Goal: Information Seeking & Learning: Check status

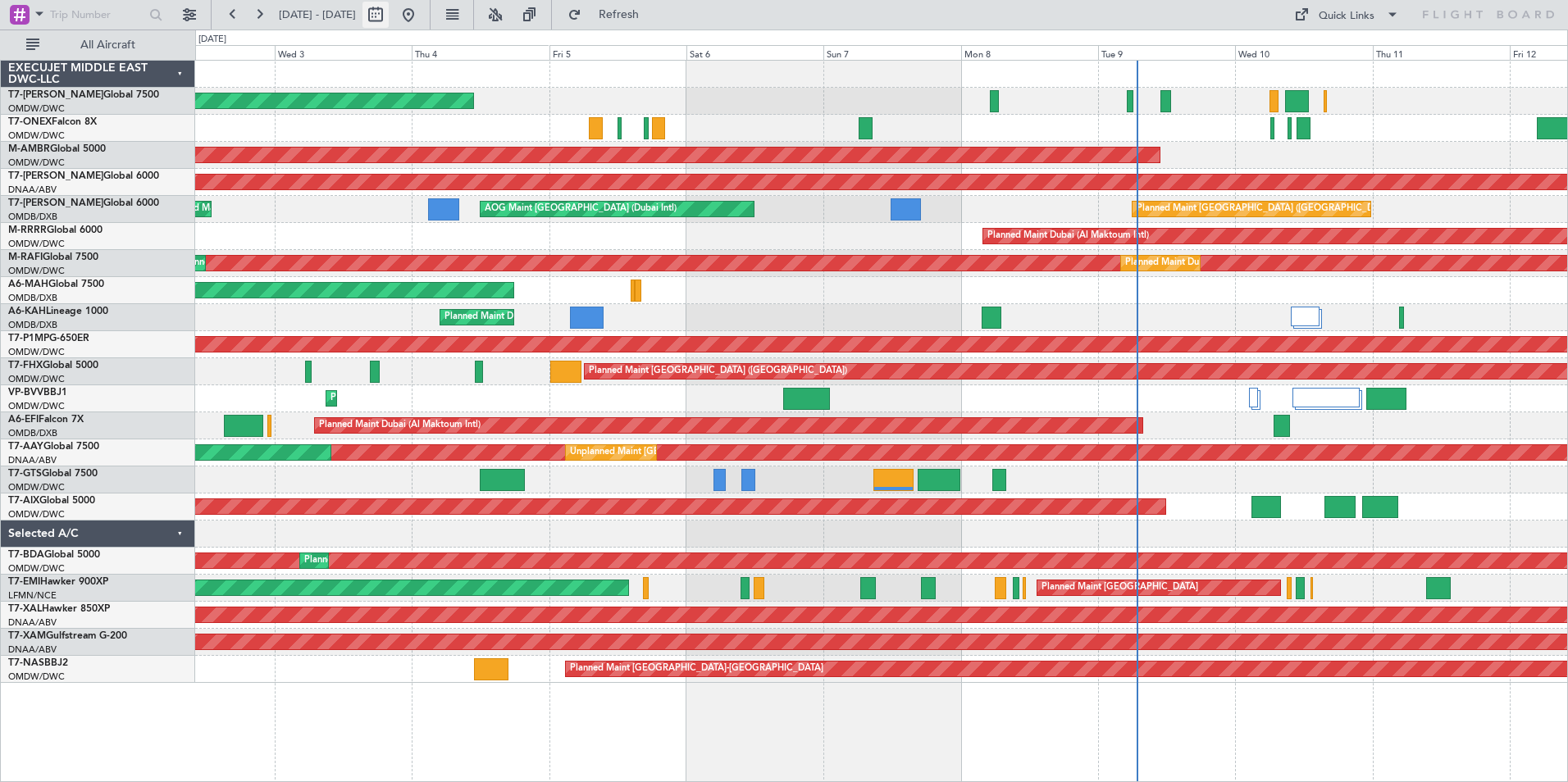
click at [389, 19] on button at bounding box center [375, 15] width 26 height 26
select select "9"
select select "2025"
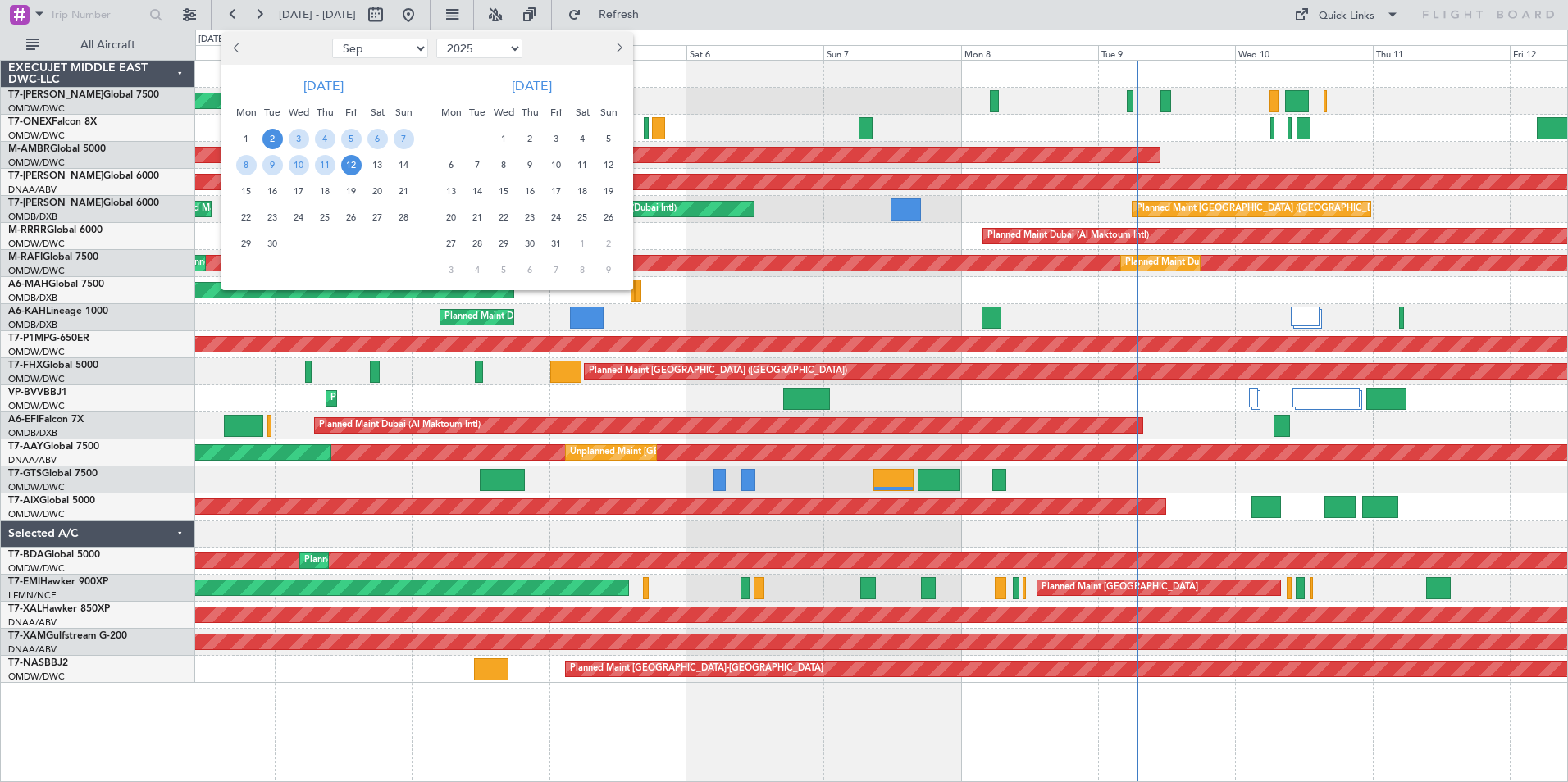
click at [416, 52] on select "Jan Feb Mar Apr May Jun [DATE] Aug Sep Oct Nov Dec" at bounding box center [380, 49] width 96 height 20
select select "4"
click at [333, 39] on select "Jan Feb Mar Apr May Jun [DATE] Aug Sep Oct Nov Dec" at bounding box center [380, 49] width 96 height 20
click at [348, 192] on span "18" at bounding box center [351, 191] width 20 height 20
click at [802, 13] on div at bounding box center [784, 391] width 1568 height 782
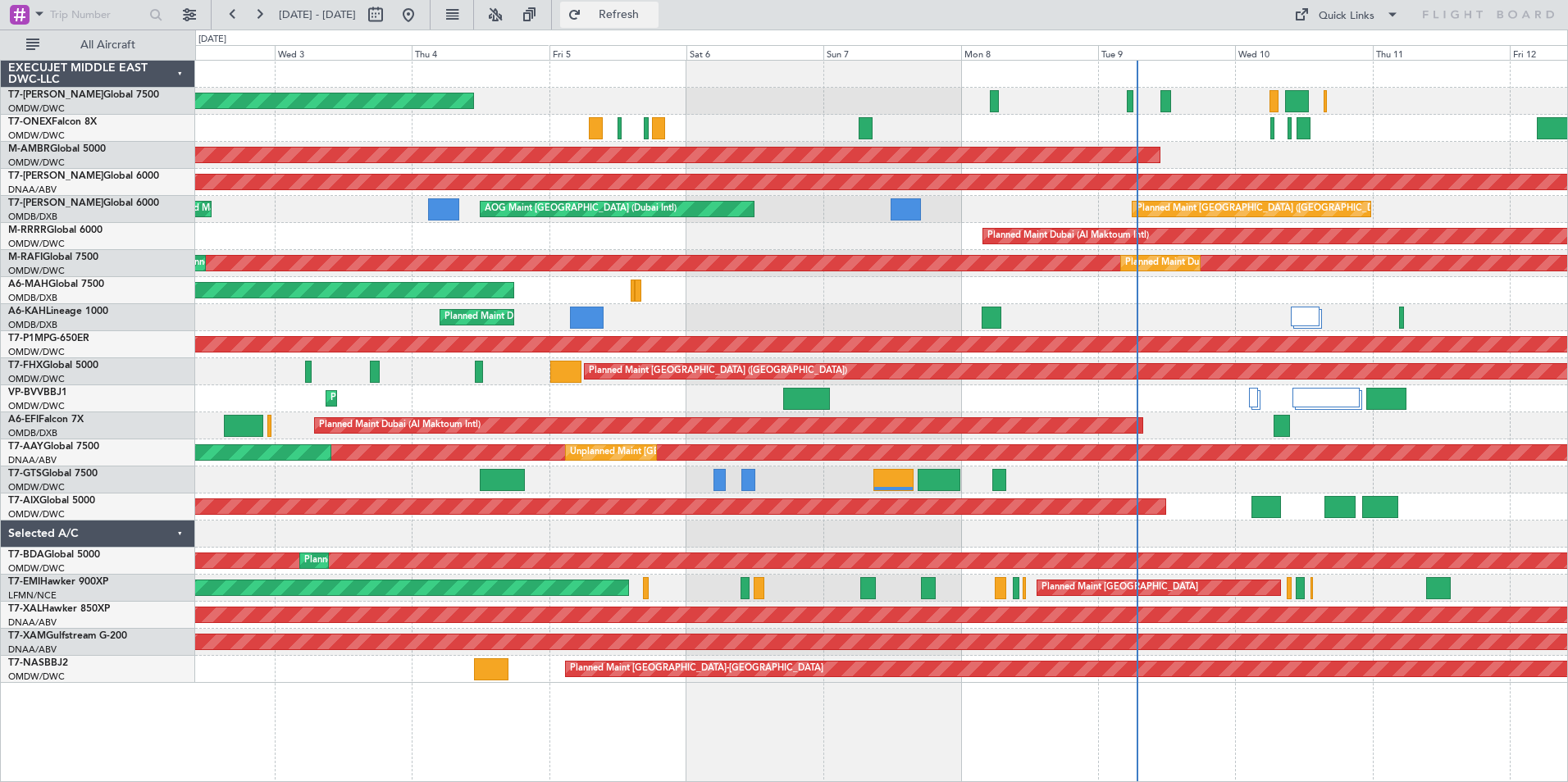
click at [621, 14] on button "Refresh" at bounding box center [608, 15] width 98 height 26
click at [389, 17] on button at bounding box center [375, 15] width 26 height 26
select select "4"
select select "2025"
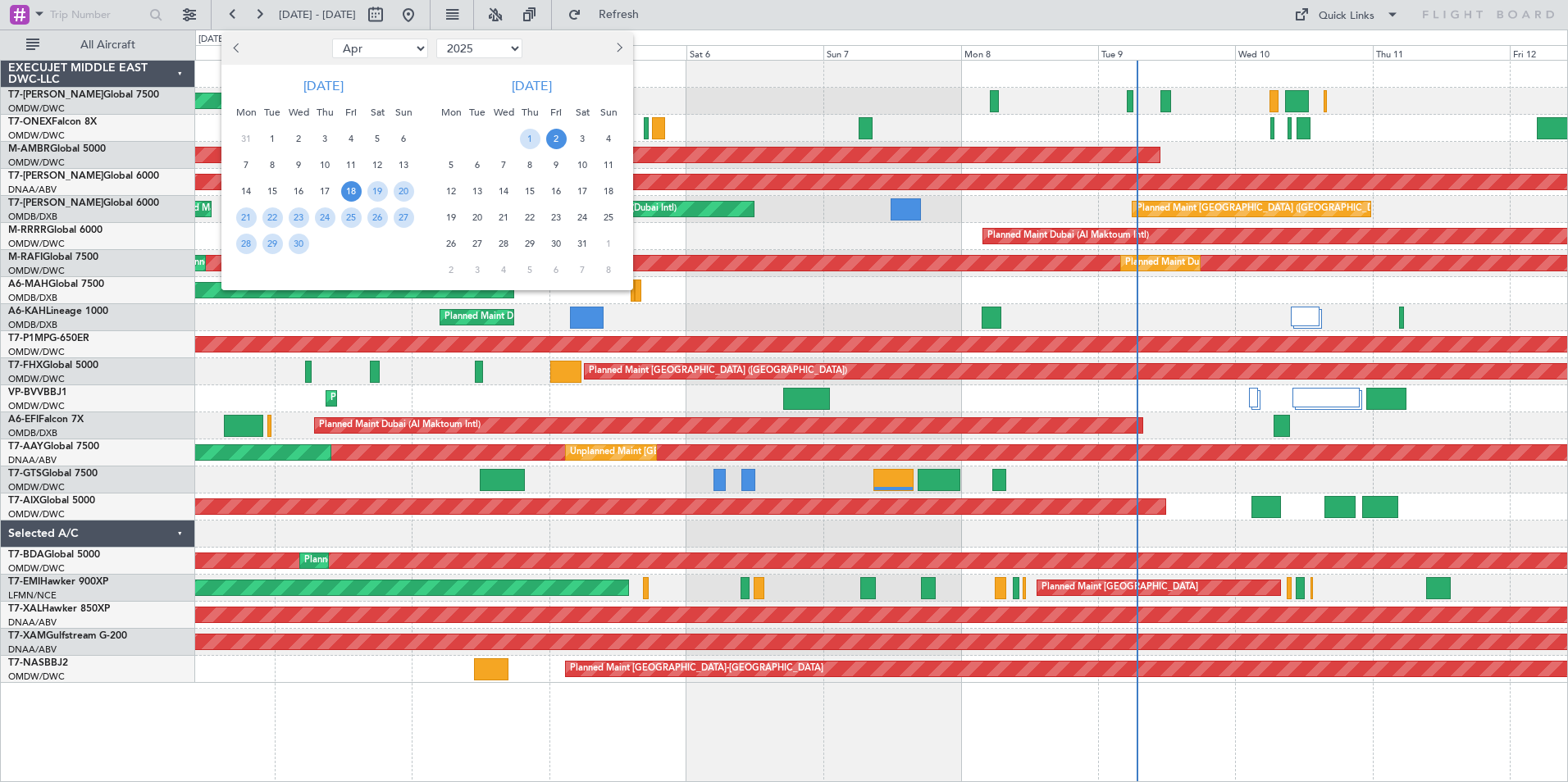
click at [559, 141] on span "2" at bounding box center [556, 138] width 20 height 20
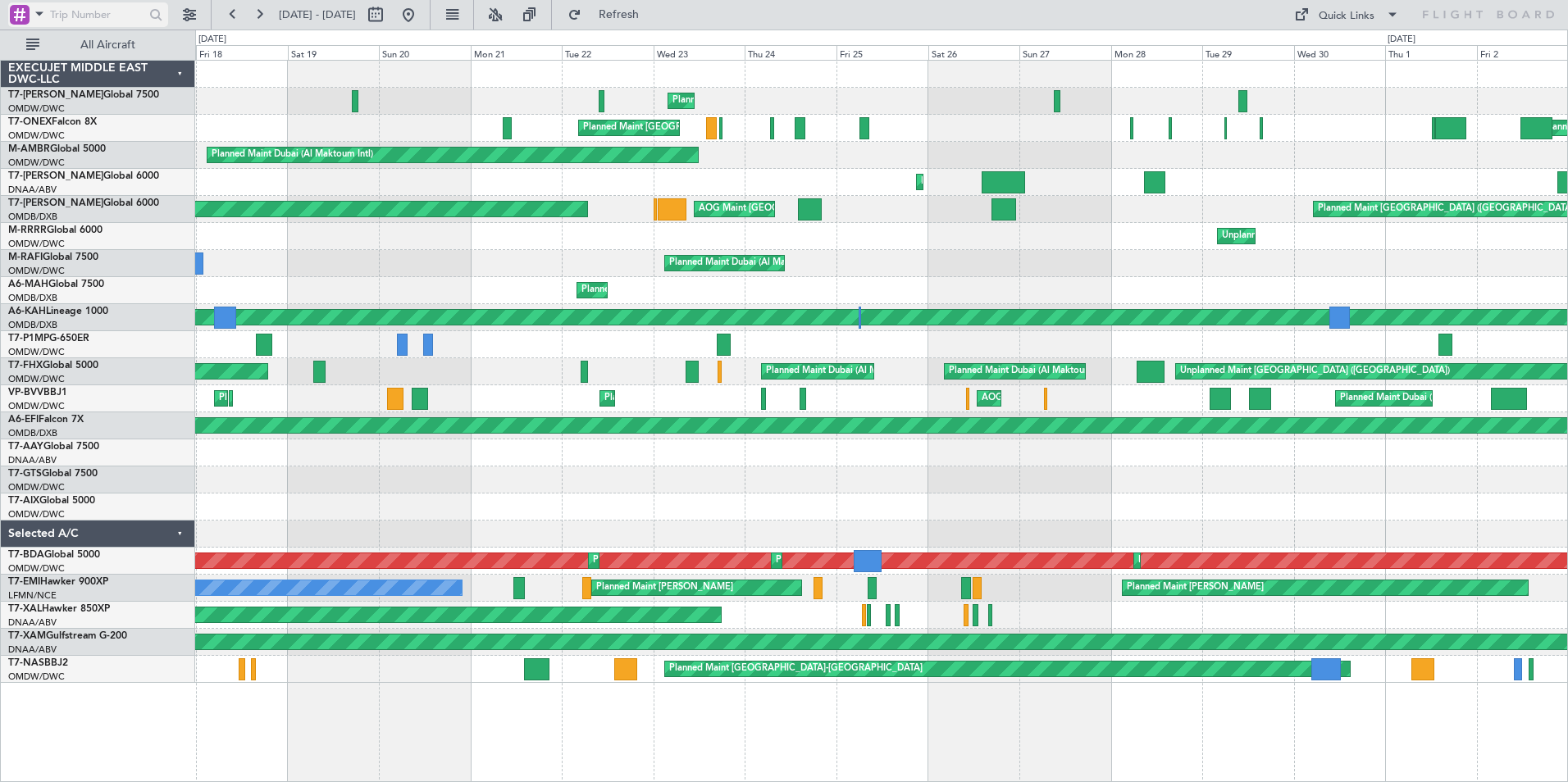
click at [41, 17] on span at bounding box center [39, 13] width 20 height 20
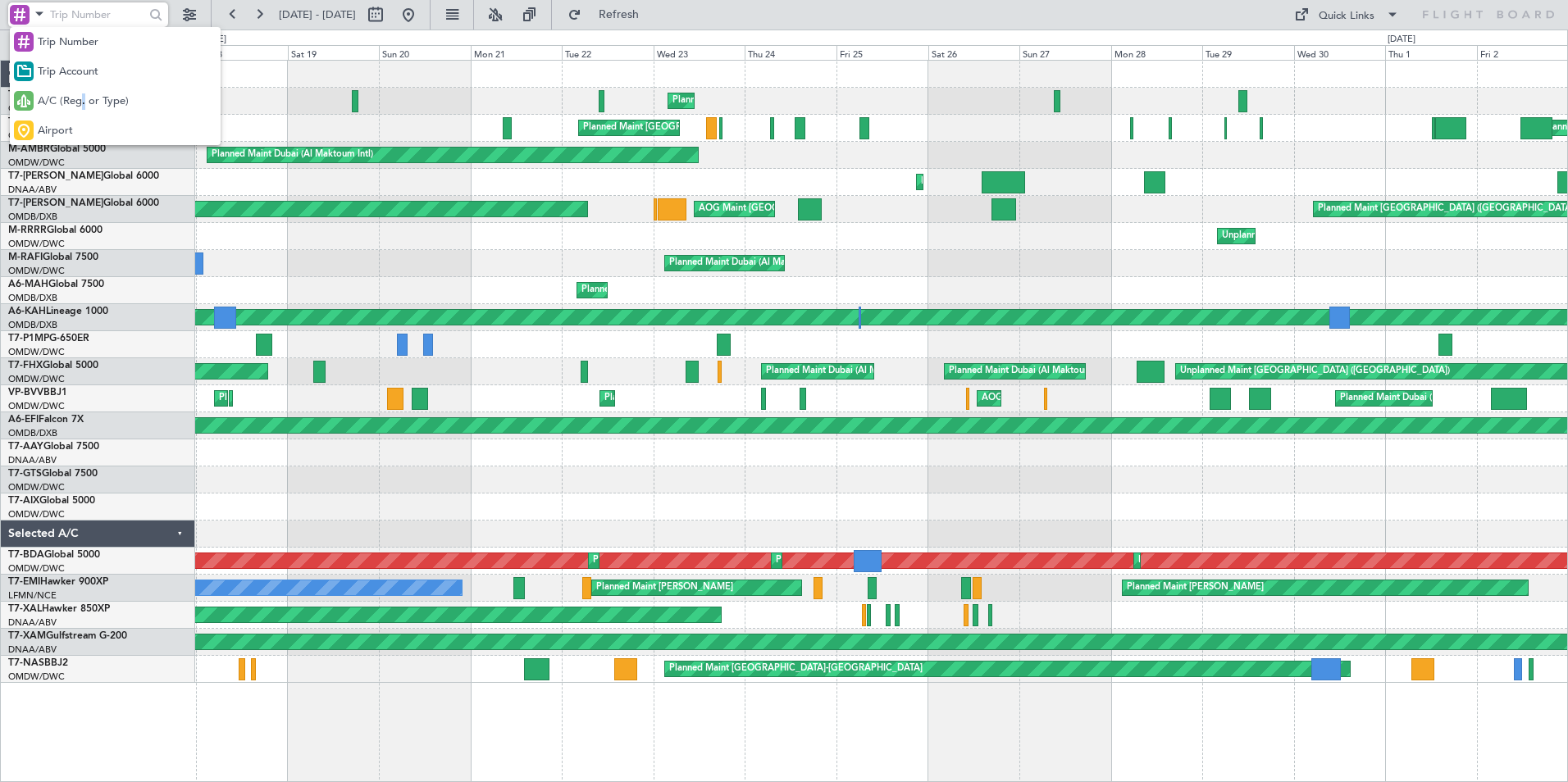
click at [84, 102] on span "A/C (Reg. or Type)" at bounding box center [83, 101] width 91 height 17
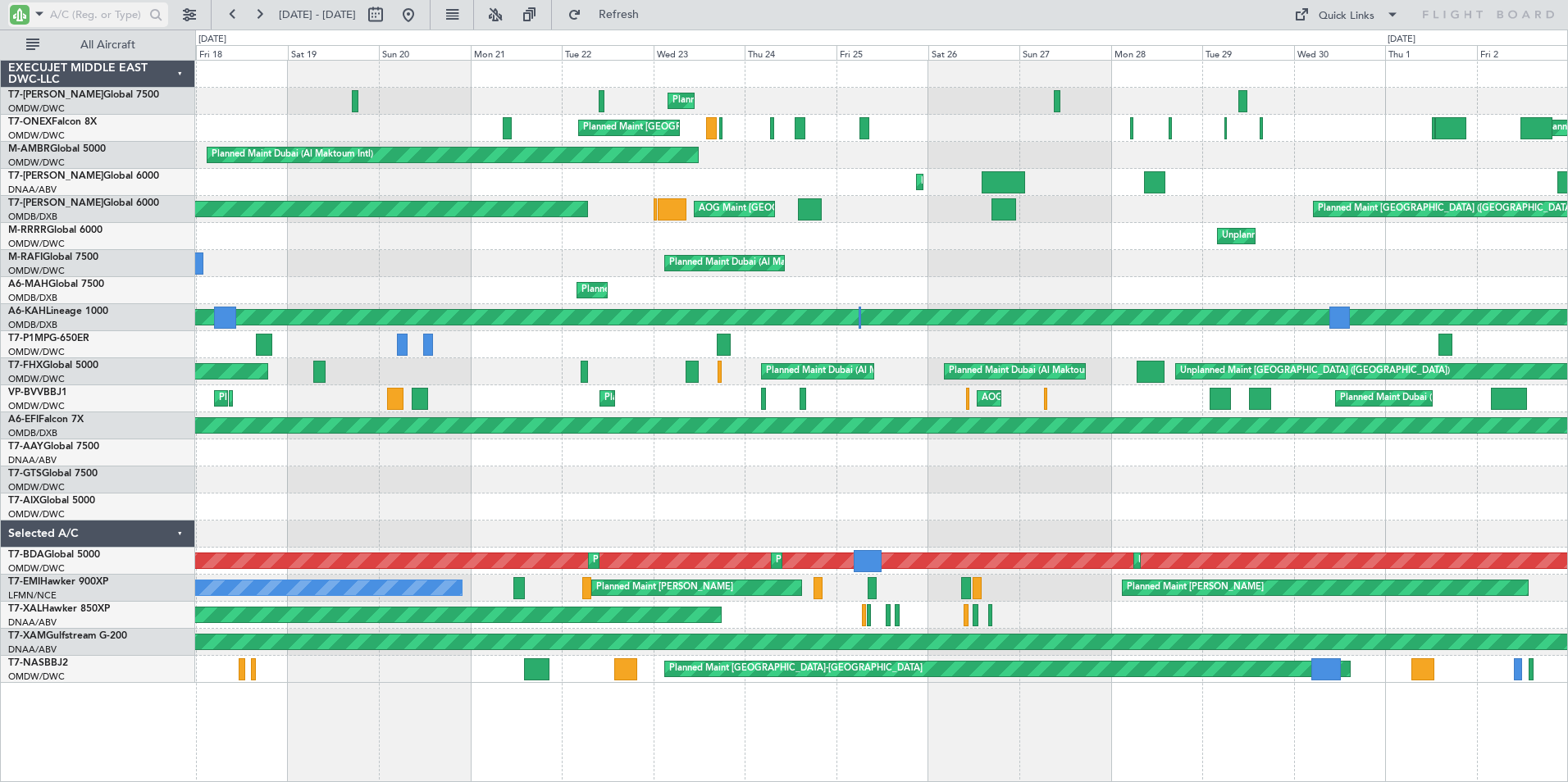
drag, startPoint x: 84, startPoint y: 102, endPoint x: 76, endPoint y: 15, distance: 87.4
click at [76, 15] on input "text" at bounding box center [97, 15] width 95 height 24
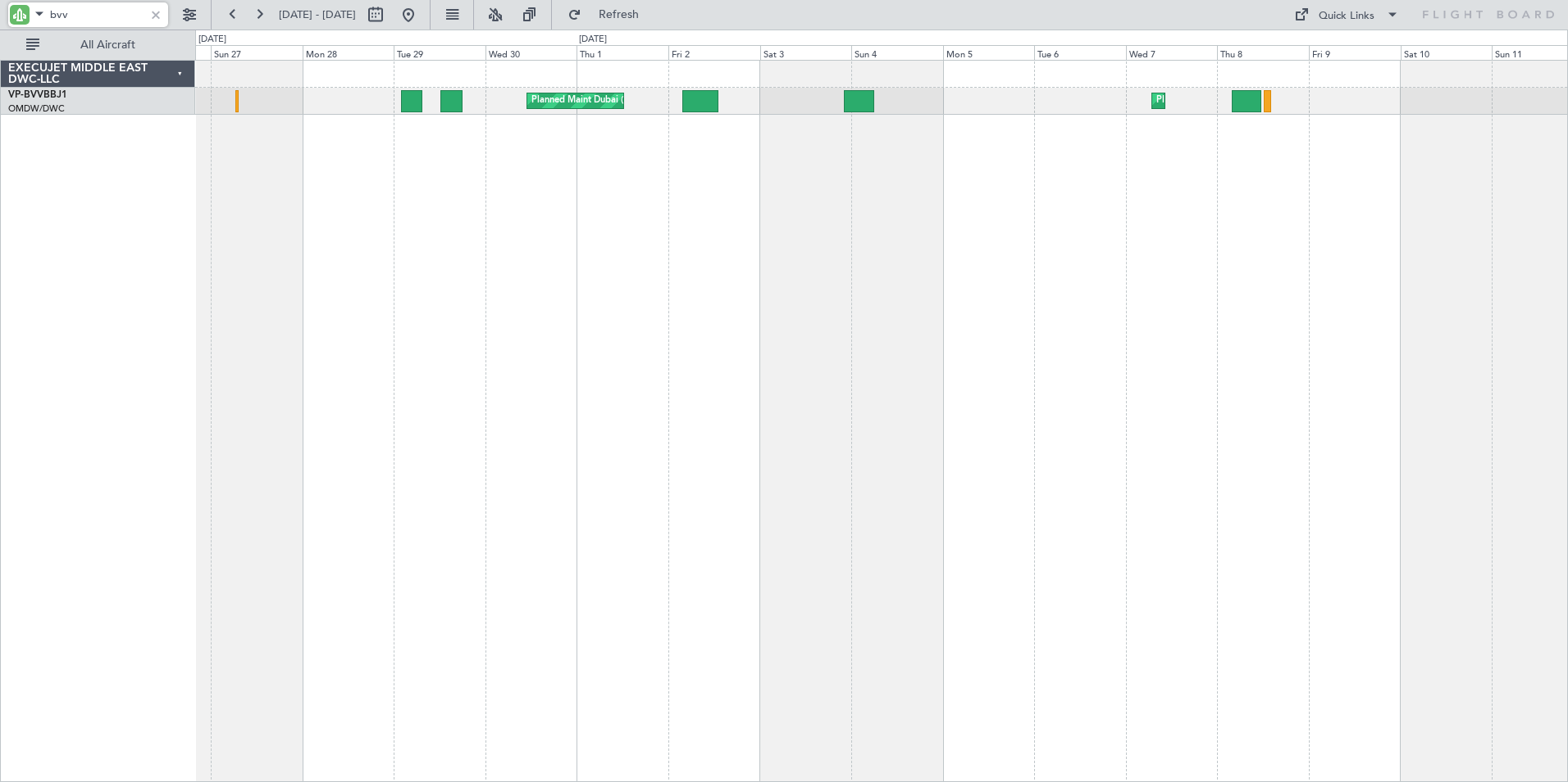
click at [561, 357] on div "Planned Maint Dubai (Al Maktoum Intl) Planned Maint [GEOGRAPHIC_DATA] (Al Makto…" at bounding box center [882, 420] width 1373 height 723
drag, startPoint x: 95, startPoint y: 14, endPoint x: 0, endPoint y: 42, distance: 99.0
click at [0, 42] on html "bvv [DATE] - [DATE] Refresh Quick Links All Aircraft Planned Maint [GEOGRAPHIC_…" at bounding box center [784, 391] width 1568 height 782
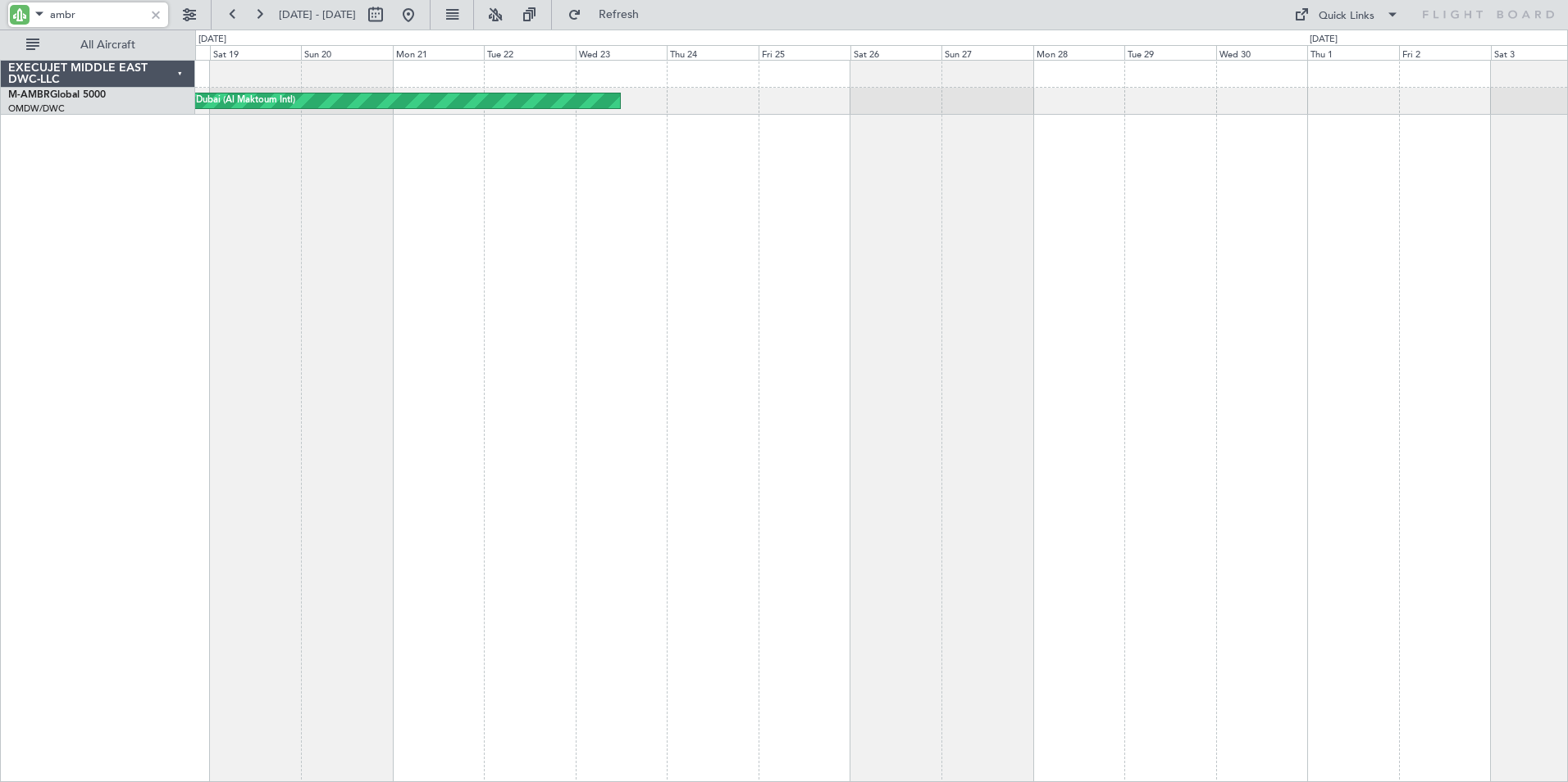
click at [1239, 363] on div "Planned Maint Dubai (Al Maktoum Intl) Unplanned Maint [GEOGRAPHIC_DATA] ([GEOGR…" at bounding box center [882, 420] width 1373 height 723
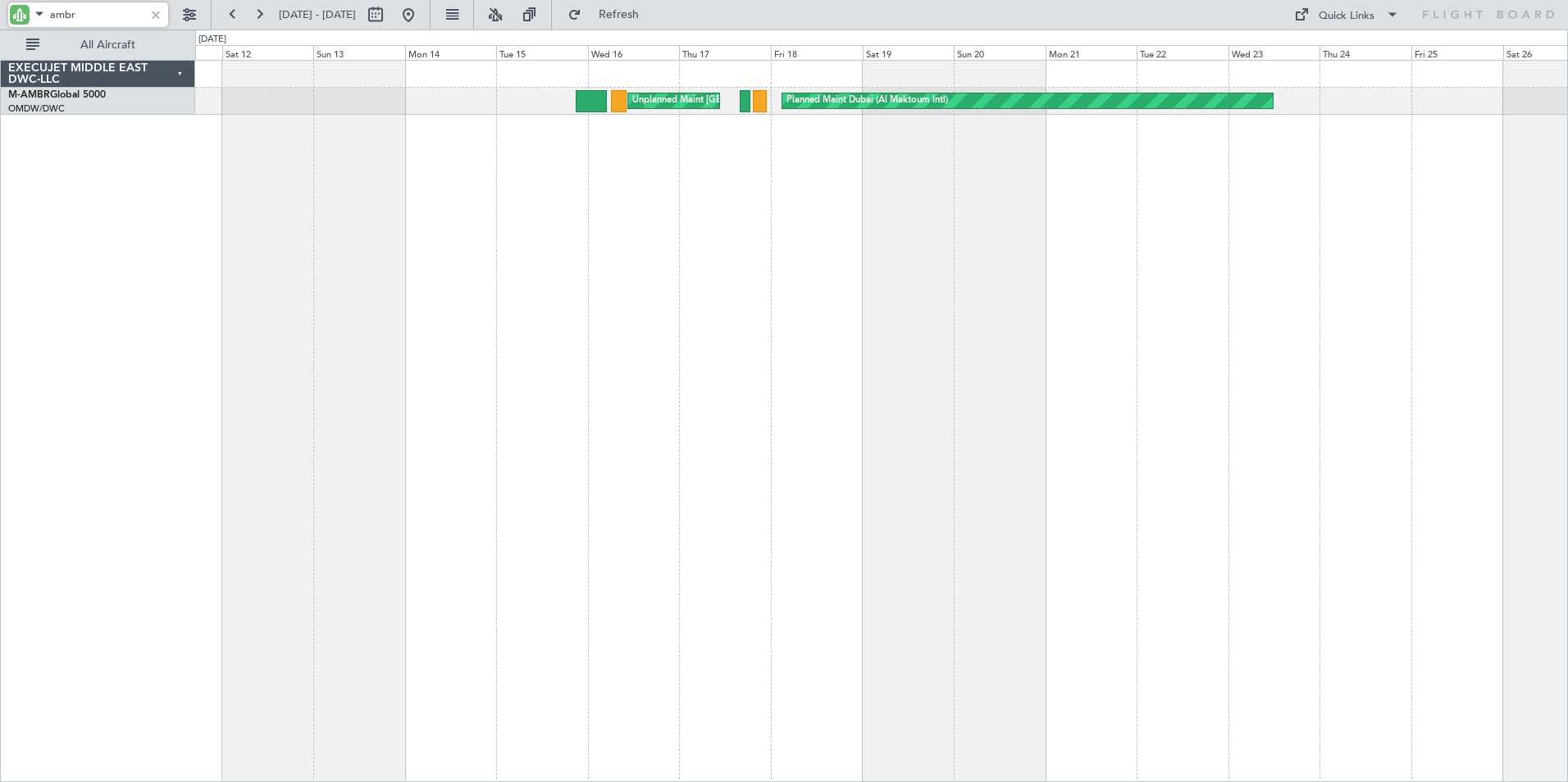
click at [1189, 362] on div "Planned Maint Dubai (Al Maktoum Intl) Unplanned Maint [GEOGRAPHIC_DATA] ([GEOGR…" at bounding box center [882, 420] width 1373 height 723
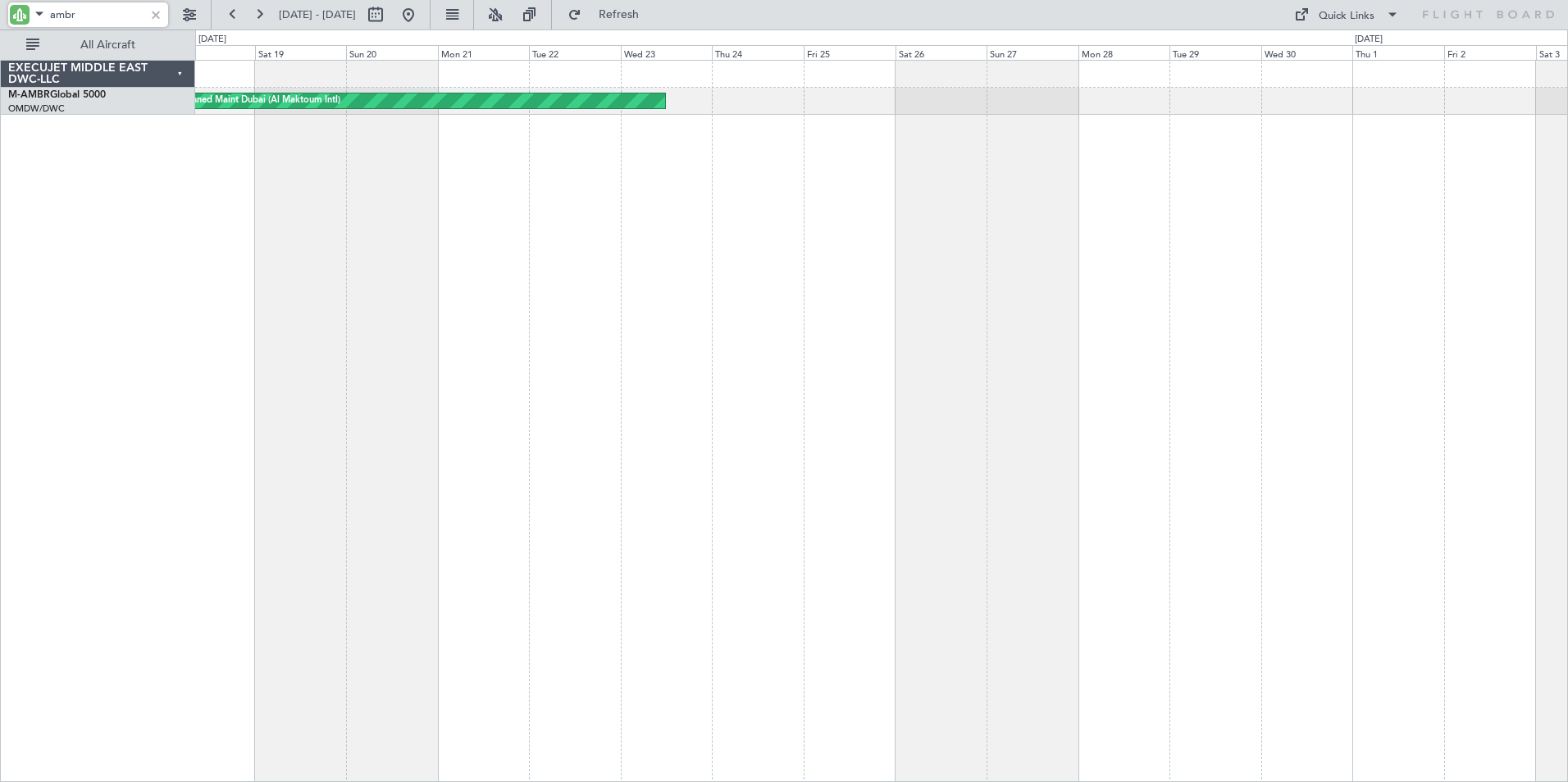
click at [731, 271] on div "Planned Maint Dubai (Al Maktoum Intl) Unplanned Maint [GEOGRAPHIC_DATA] ([GEOGR…" at bounding box center [882, 420] width 1373 height 723
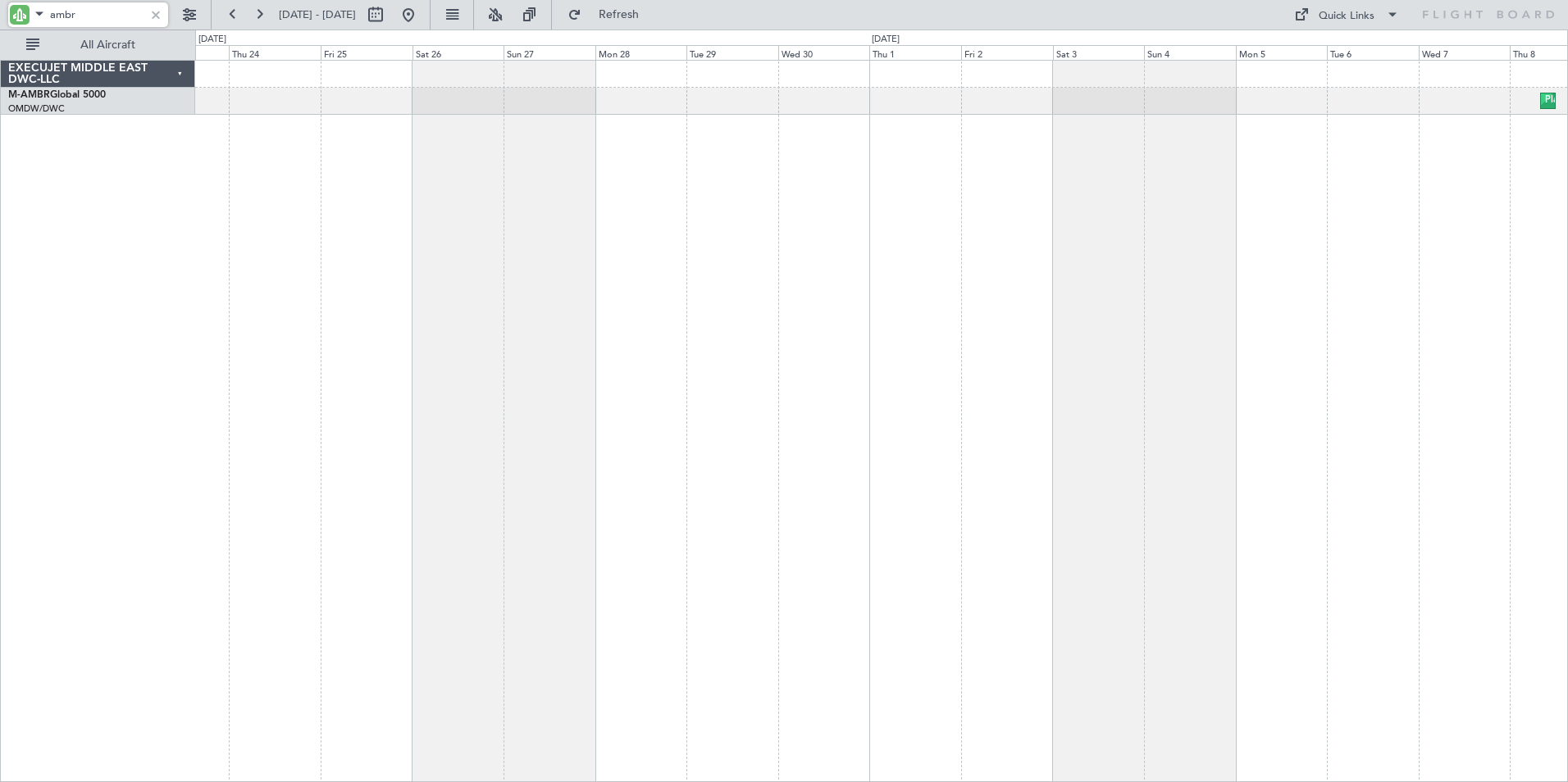
click at [893, 313] on div "Planned Maint Dubai (Al Maktoum Intl) Planned Maint [GEOGRAPHIC_DATA] (Al Makto…" at bounding box center [882, 420] width 1373 height 723
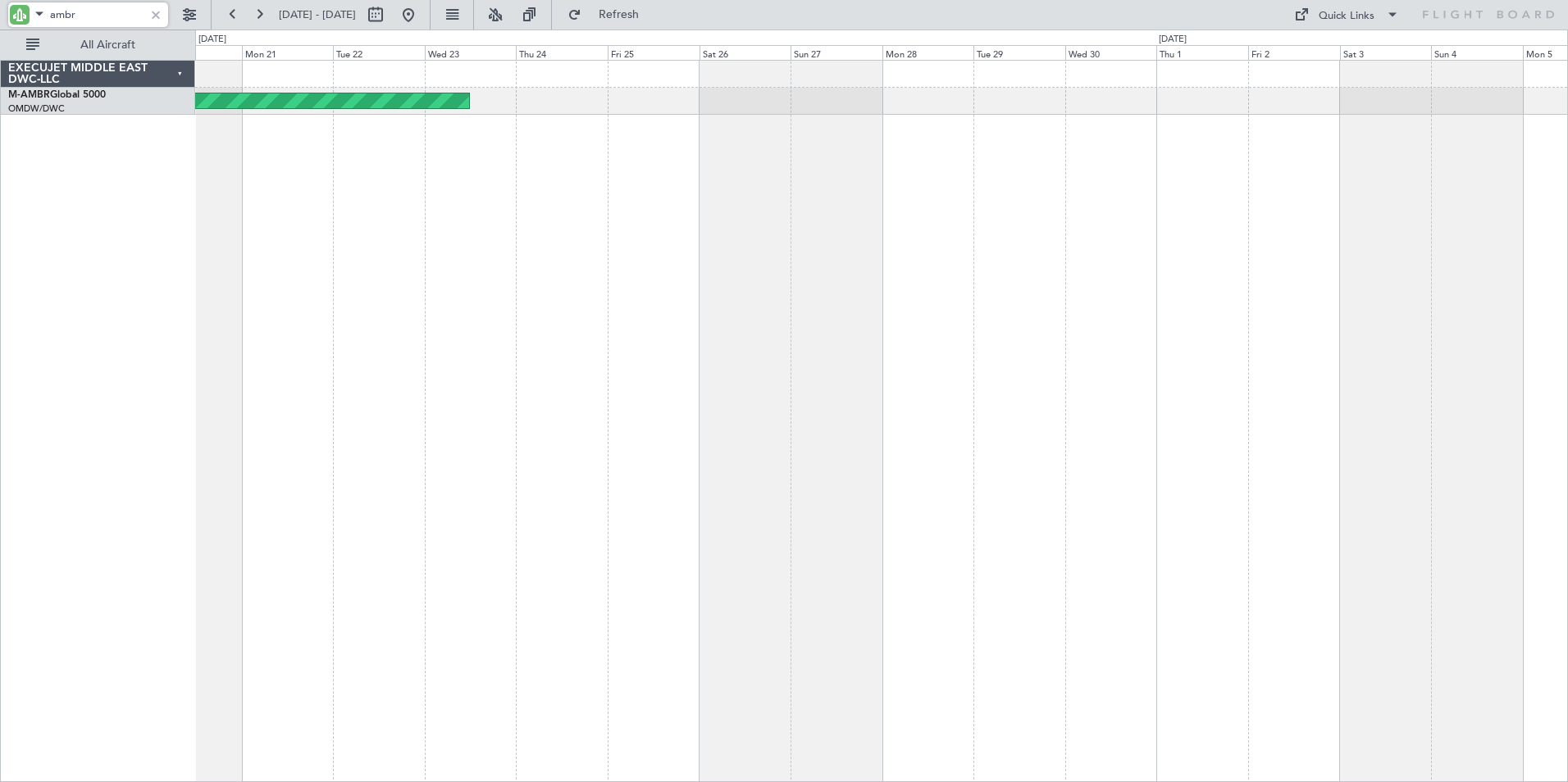
click at [806, 271] on div "Planned Maint Dubai (Al Maktoum Intl) Planned Maint [GEOGRAPHIC_DATA] (Al Makto…" at bounding box center [882, 420] width 1373 height 723
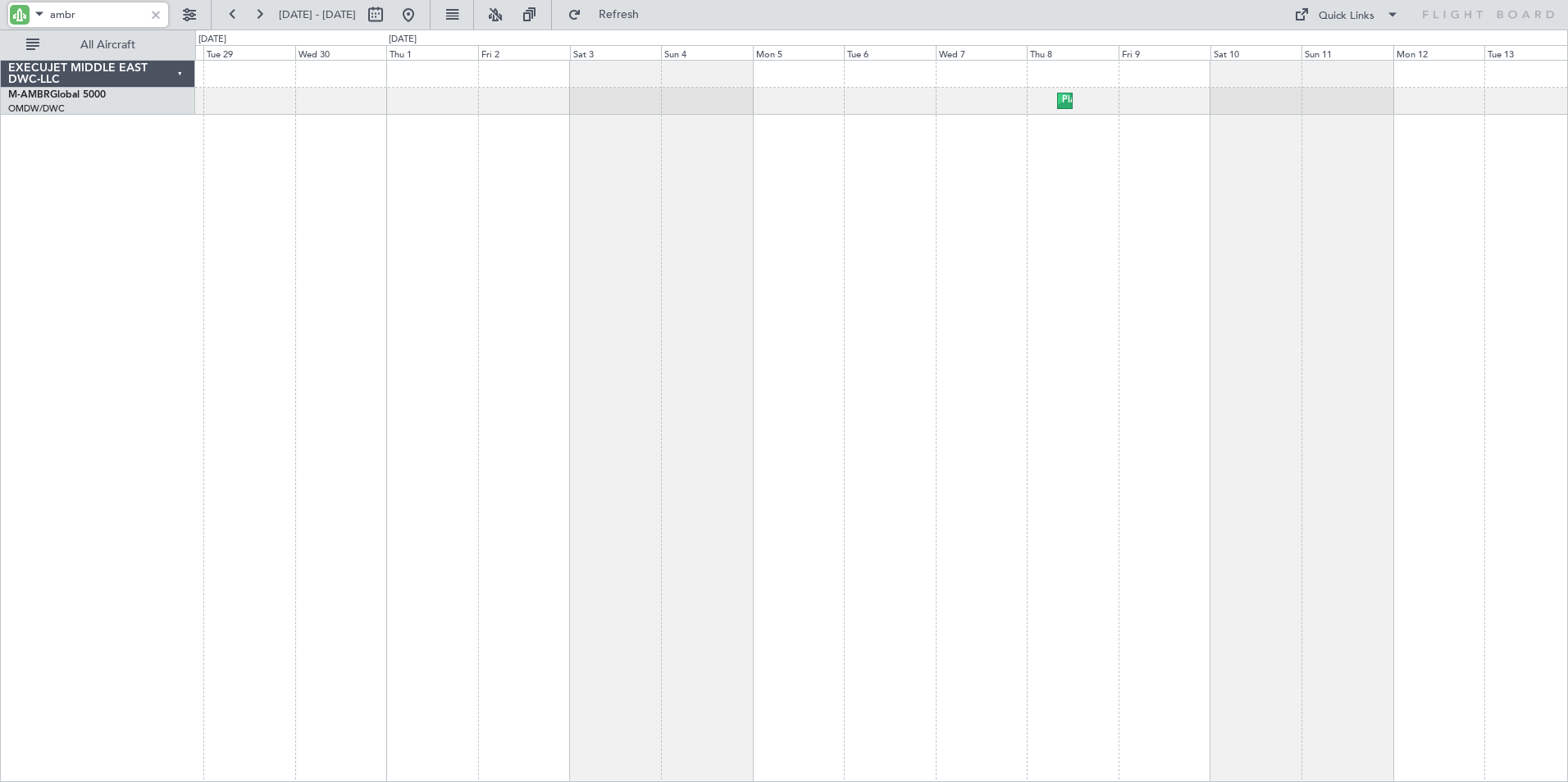
click at [458, 472] on div "Planned Maint Dubai (Al Maktoum Intl) Planned Maint [GEOGRAPHIC_DATA] (Al Makto…" at bounding box center [882, 420] width 1373 height 723
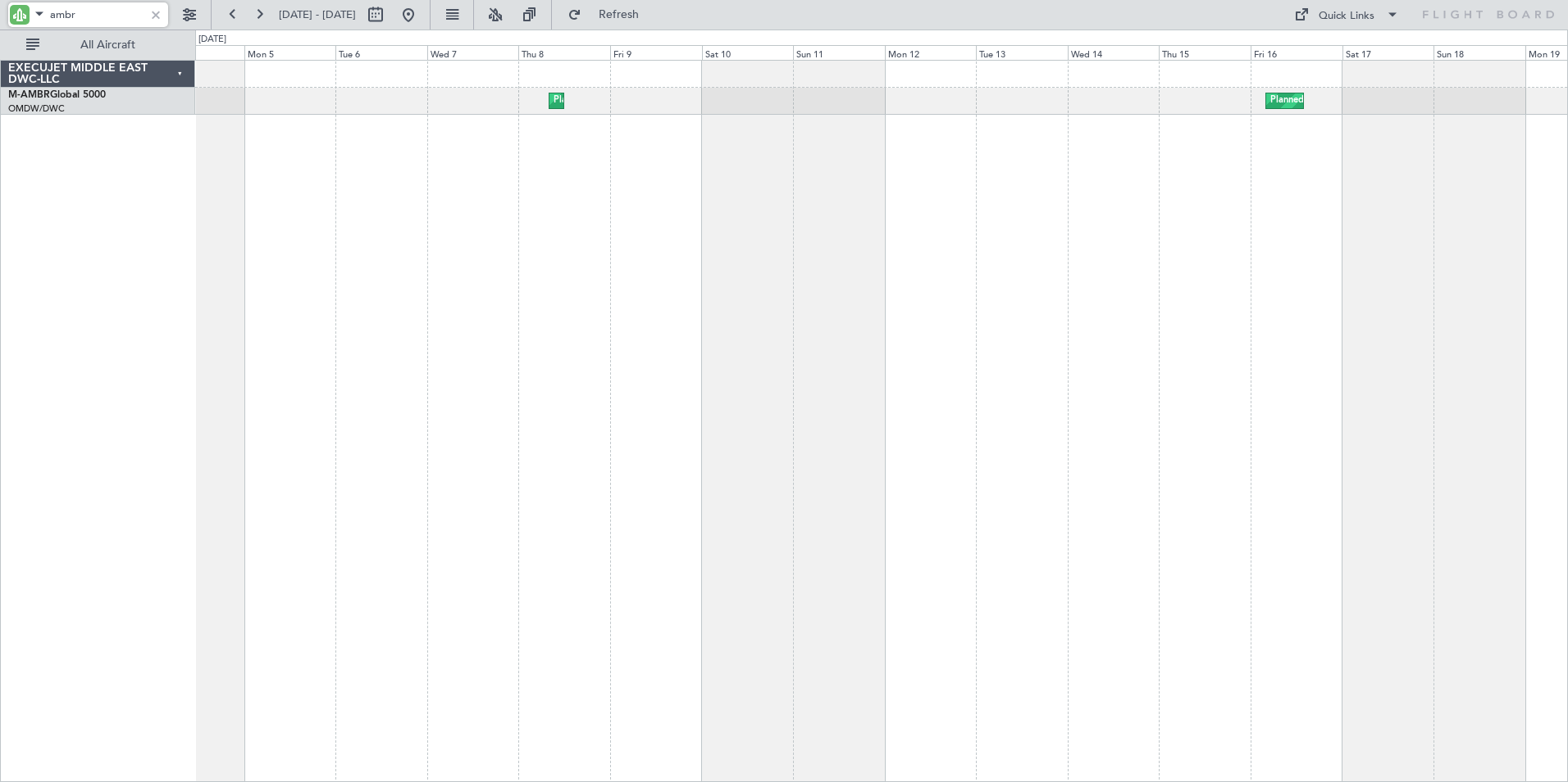
click at [676, 478] on div "Planned Maint Dubai (Al Maktoum Intl) Planned Maint [GEOGRAPHIC_DATA] (Al Makto…" at bounding box center [882, 420] width 1373 height 723
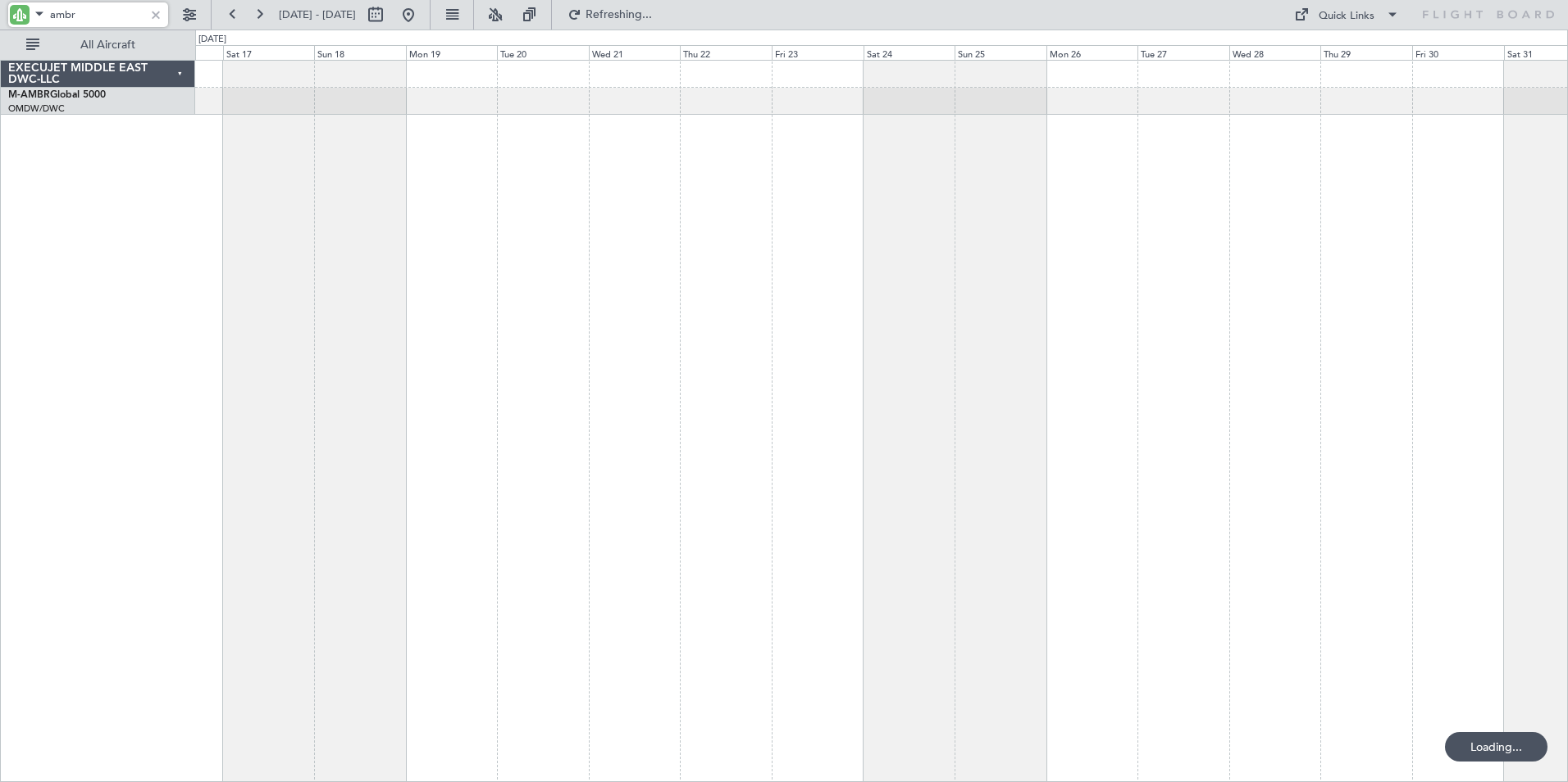
click at [129, 381] on div "Planned Maint Dubai (Al Maktoum Intl) EXECUJET MIDDLE EAST DWC-LLC M-AMBR Globa…" at bounding box center [784, 406] width 1568 height 753
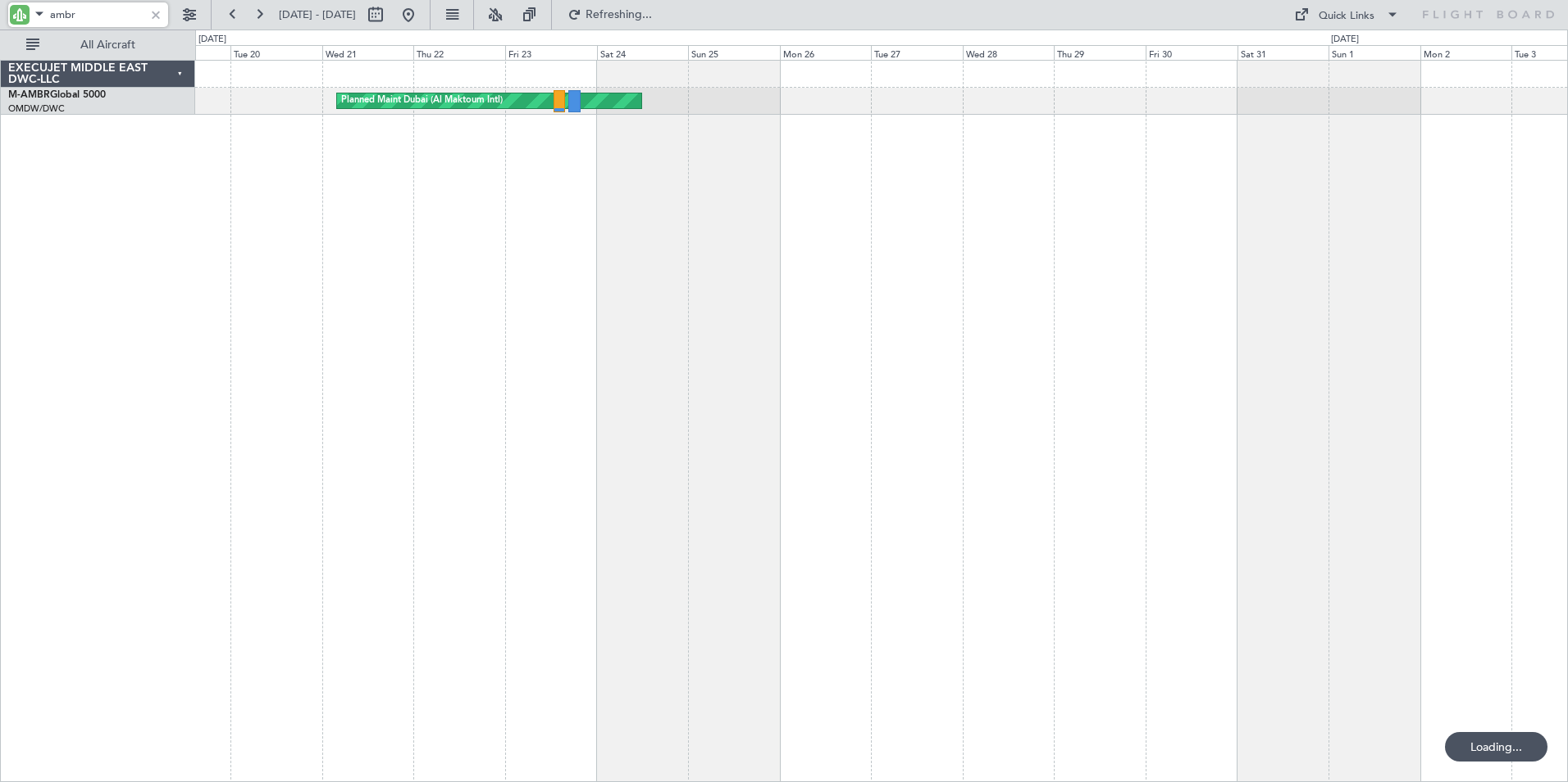
click at [590, 324] on div "Planned Maint Dubai (Al Maktoum Intl) Planned Maint [GEOGRAPHIC_DATA] (Al Makto…" at bounding box center [882, 420] width 1373 height 723
drag, startPoint x: 97, startPoint y: 13, endPoint x: 20, endPoint y: 2, distance: 77.8
click at [20, 2] on div "ambr" at bounding box center [105, 15] width 211 height 29
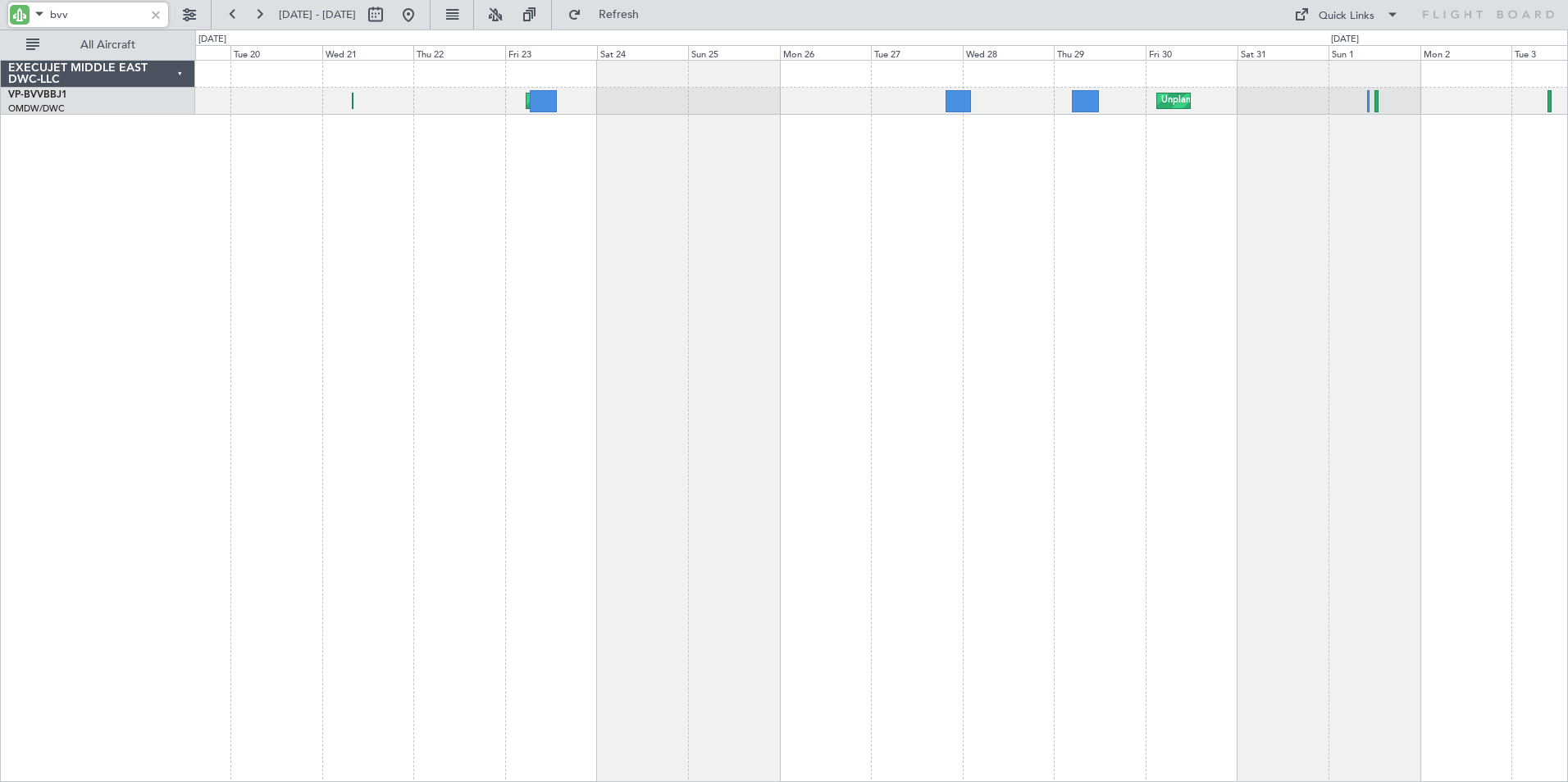
click at [515, 364] on div "Unplanned Maint [GEOGRAPHIC_DATA] (Al Maktoum Intl) Planned Maint [GEOGRAPHIC_D…" at bounding box center [882, 420] width 1373 height 723
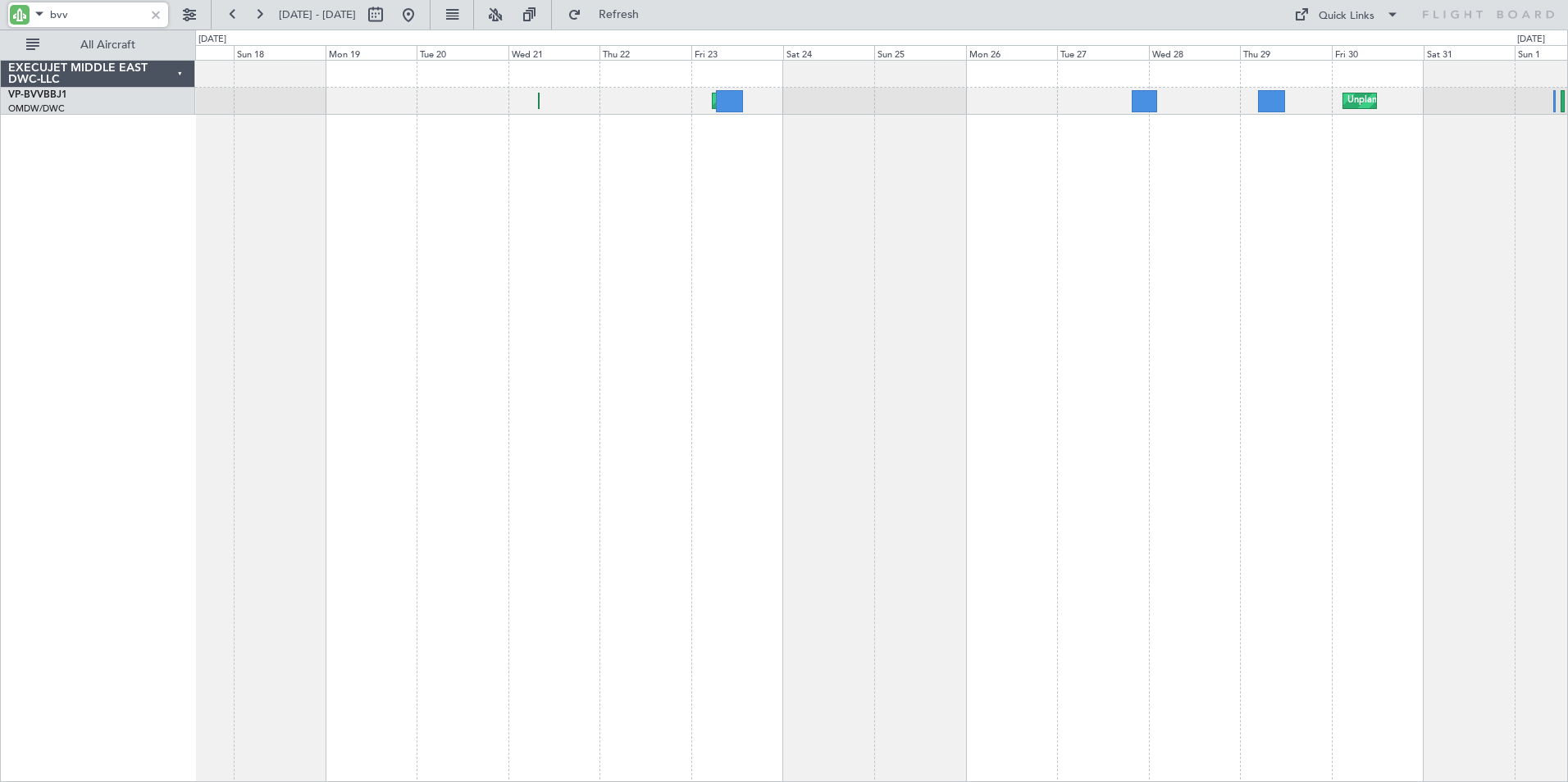
click at [1567, 263] on html "bvv [DATE] - [DATE] Refresh Quick Links All Aircraft Unplanned Maint [GEOGRAPHI…" at bounding box center [784, 391] width 1568 height 782
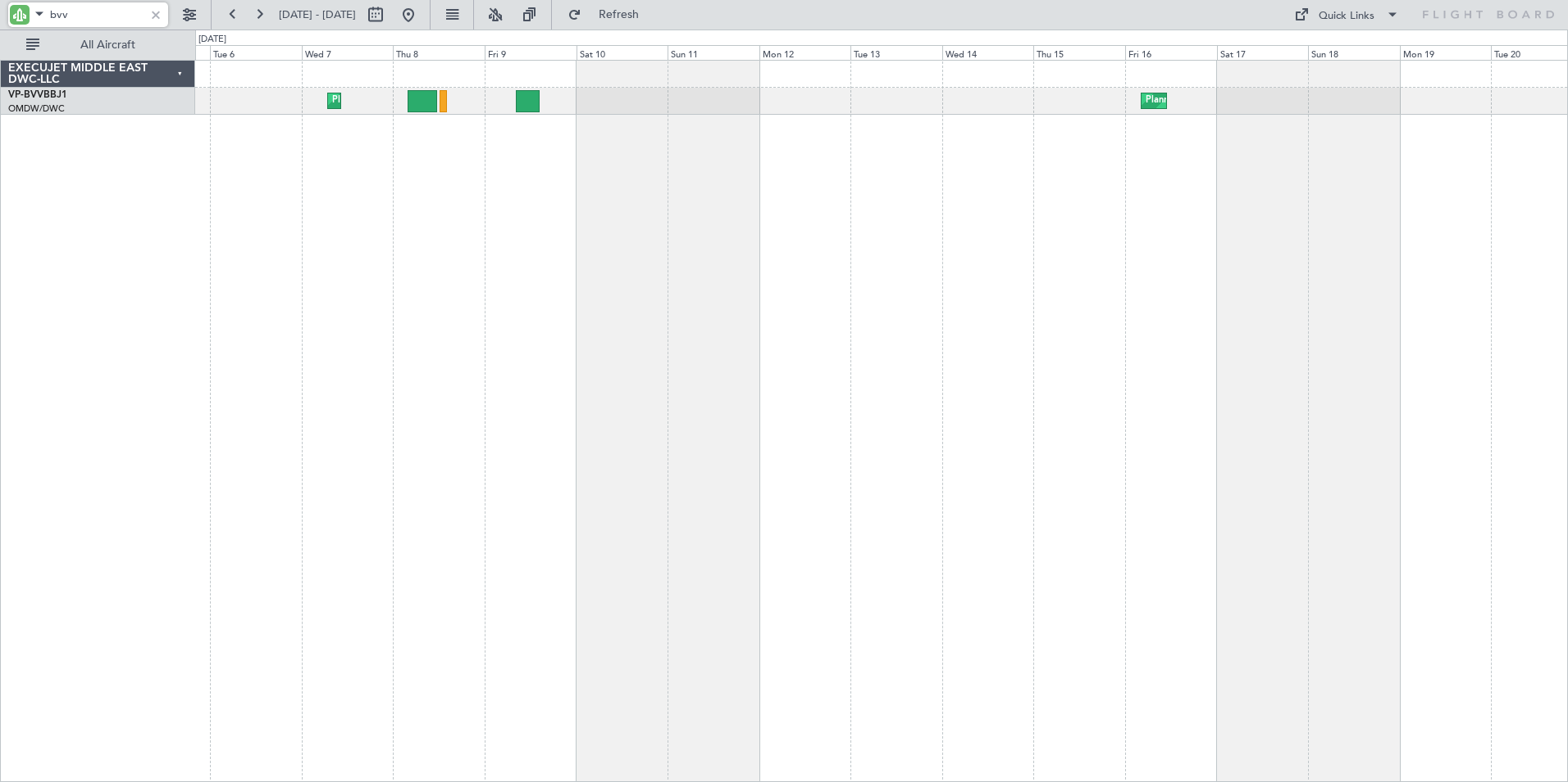
click at [1167, 429] on div "Planned Maint Dubai (Al Maktoum Intl) Planned Maint [GEOGRAPHIC_DATA] (Al Makto…" at bounding box center [882, 420] width 1373 height 723
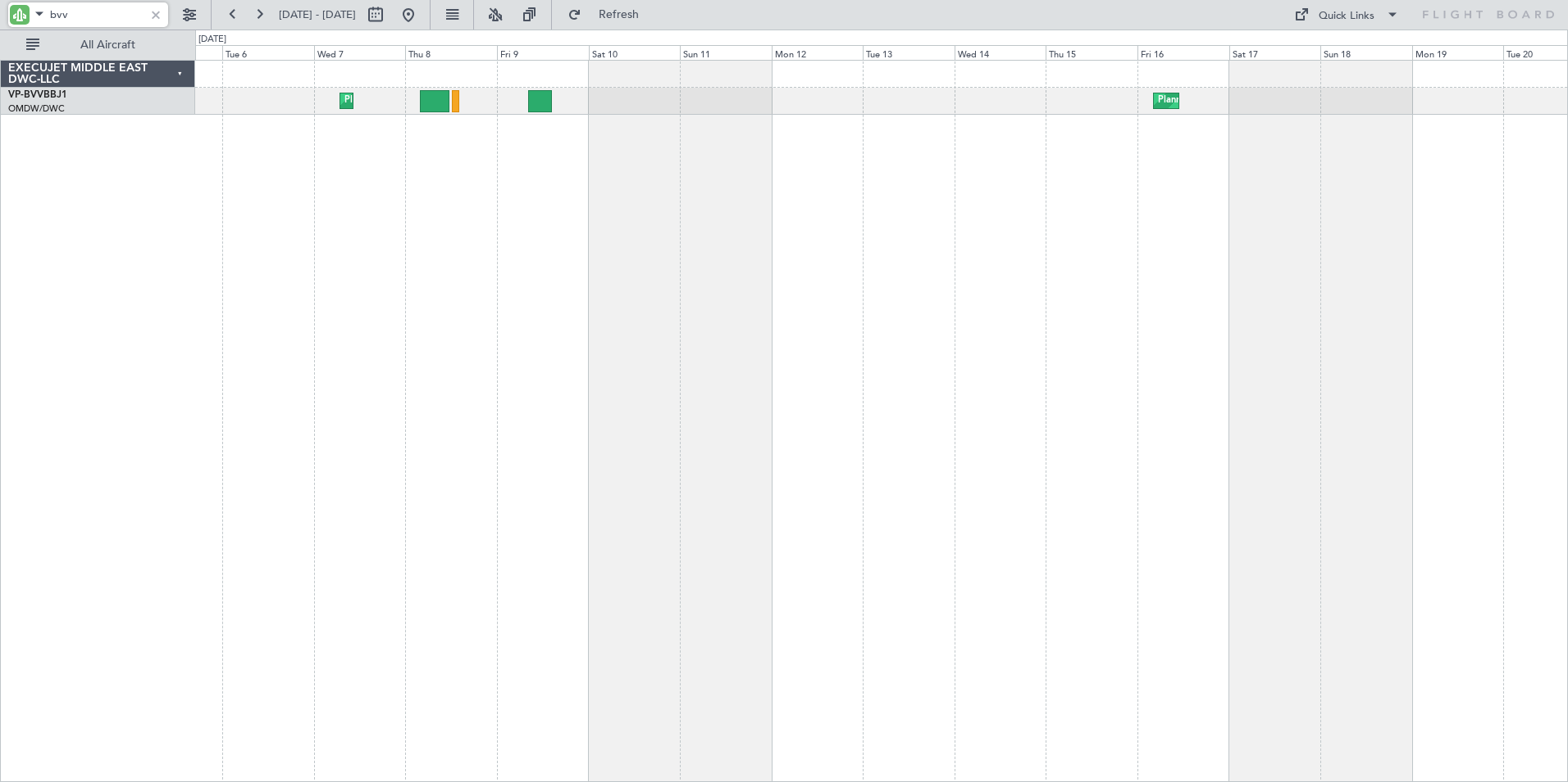
type input "bvv"
